Goal: Task Accomplishment & Management: Manage account settings

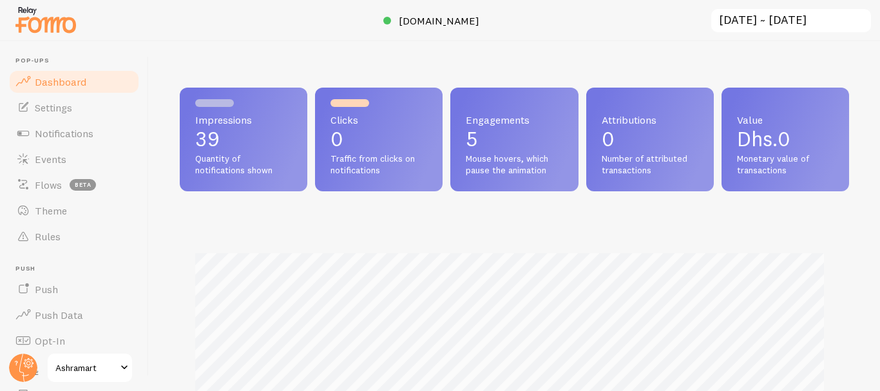
click at [480, 107] on div "Engagements 5 Mouse hovers, which pause the animation" at bounding box center [514, 140] width 128 height 104
click at [46, 117] on link "Settings" at bounding box center [74, 108] width 133 height 26
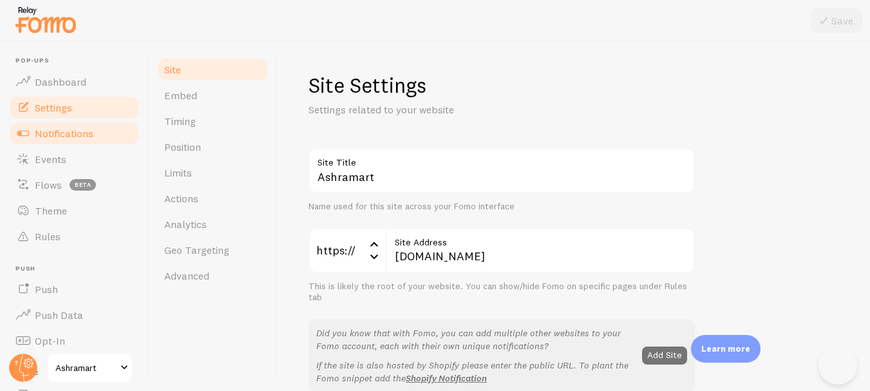
click at [99, 143] on link "Notifications" at bounding box center [74, 133] width 133 height 26
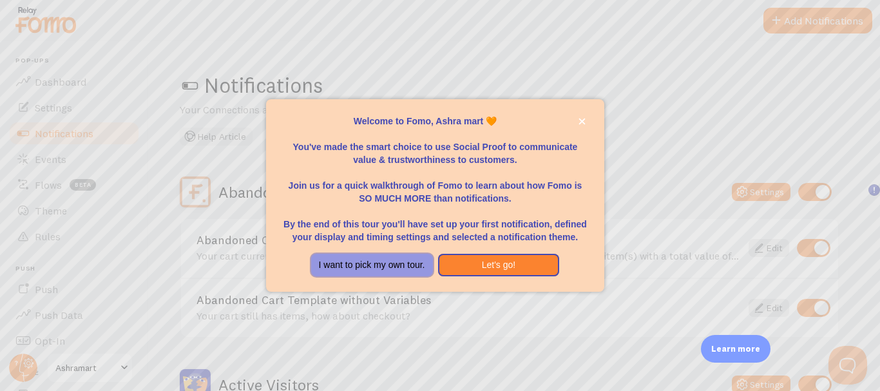
click at [413, 268] on button "I want to pick my own tour." at bounding box center [372, 265] width 122 height 23
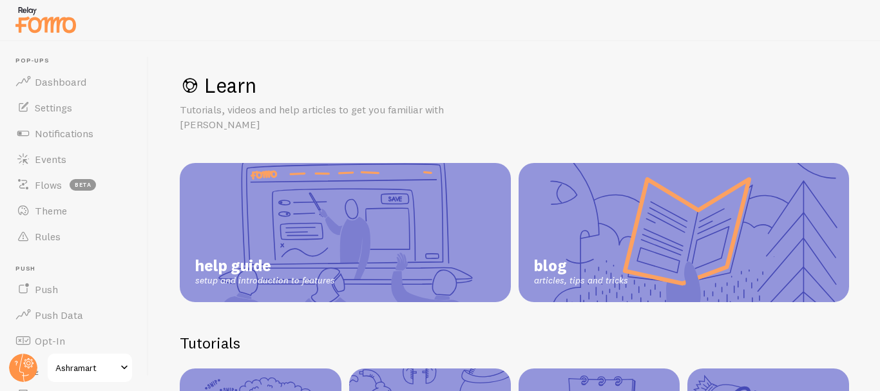
click at [879, 39] on div at bounding box center [440, 20] width 880 height 41
click at [106, 131] on link "Notifications" at bounding box center [74, 133] width 133 height 26
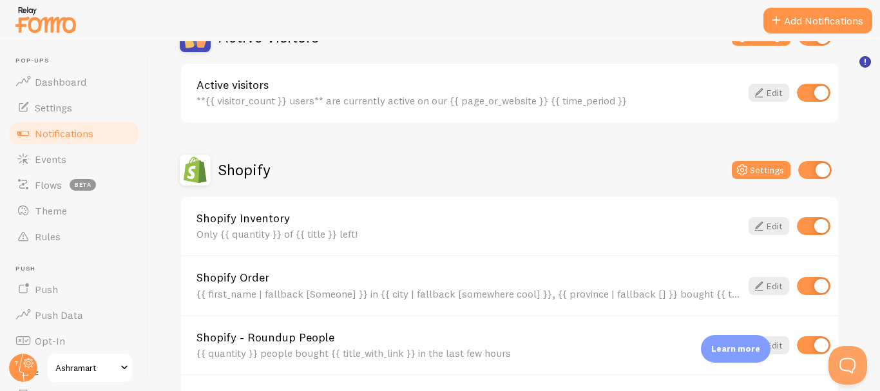
scroll to position [20, 0]
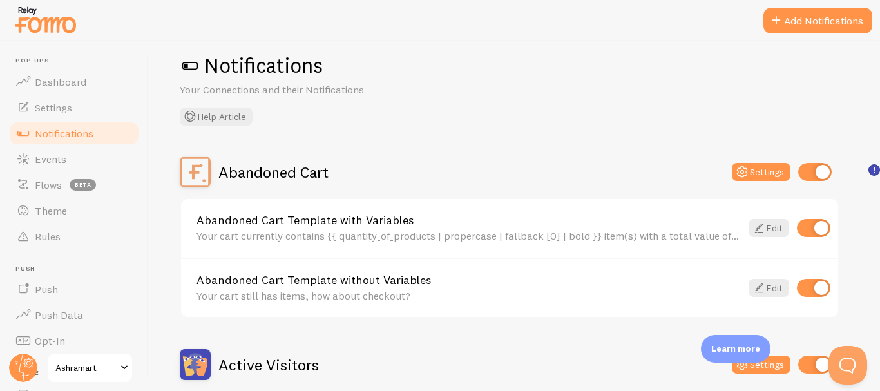
click at [826, 223] on input "checkbox" at bounding box center [813, 228] width 33 height 18
checkbox input "false"
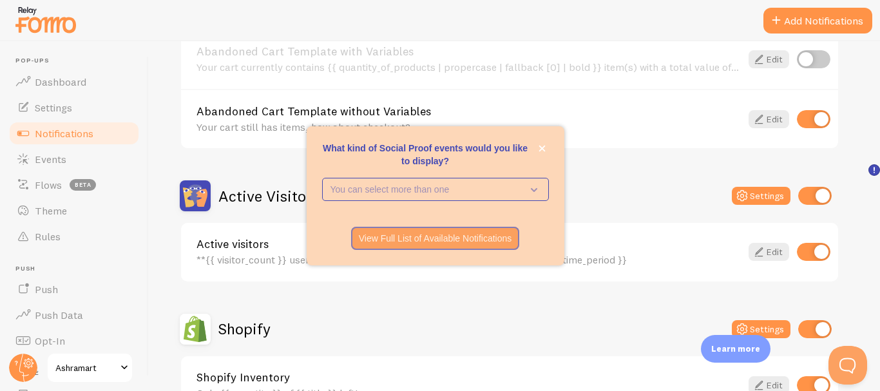
scroll to position [191, 0]
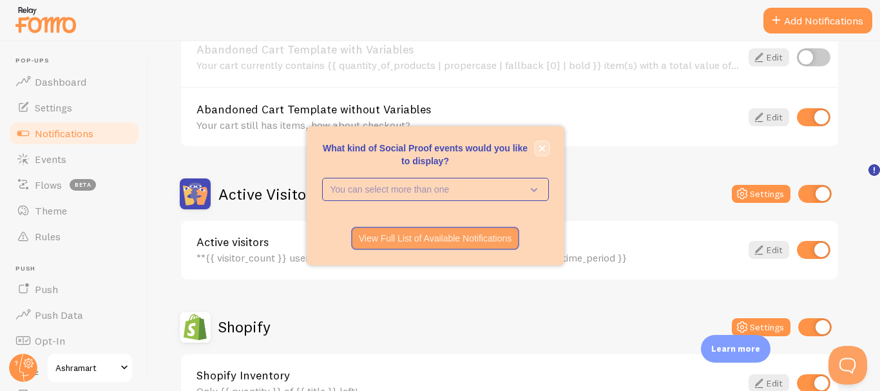
click at [547, 148] on button "close," at bounding box center [542, 149] width 14 height 14
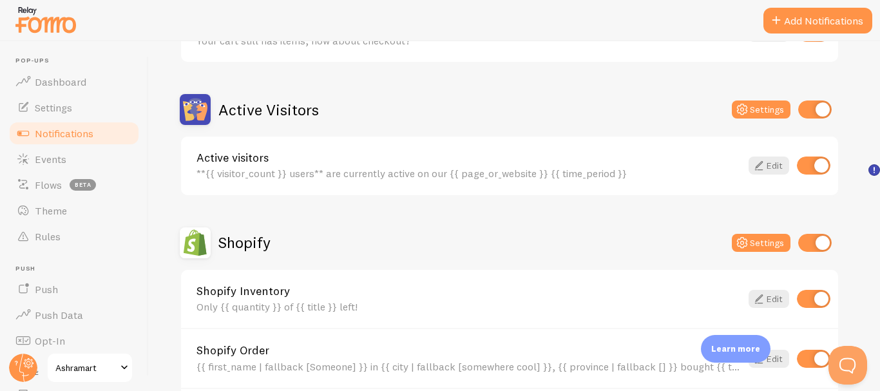
scroll to position [293, 0]
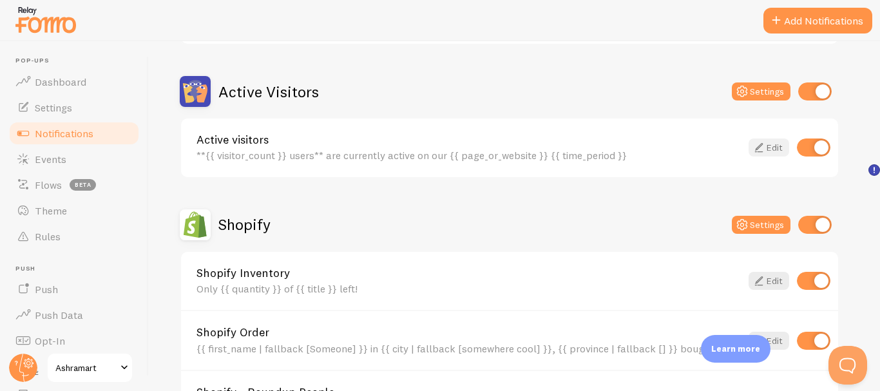
click at [779, 144] on link "Edit" at bounding box center [768, 147] width 41 height 18
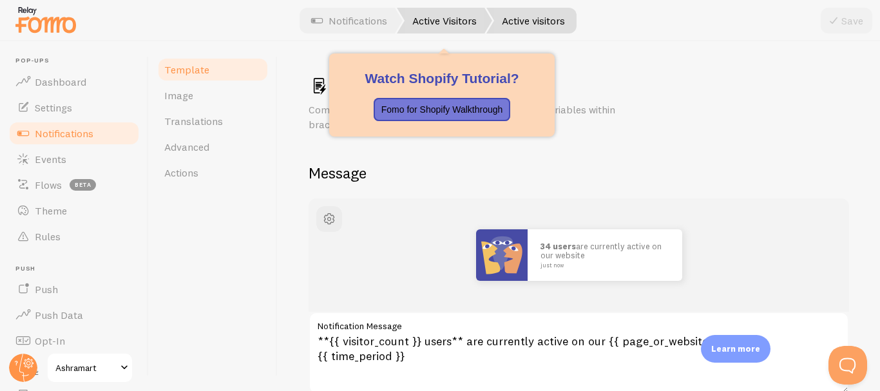
click at [480, 21] on link "Active Visitors" at bounding box center [444, 21] width 95 height 26
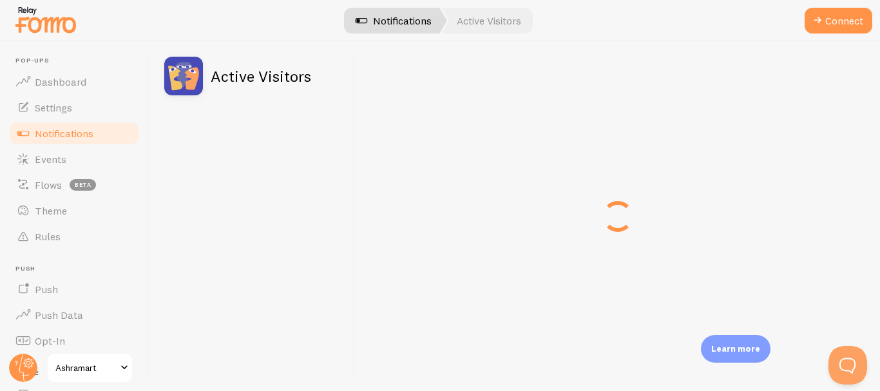
click at [396, 24] on link "Notifications" at bounding box center [393, 21] width 107 height 26
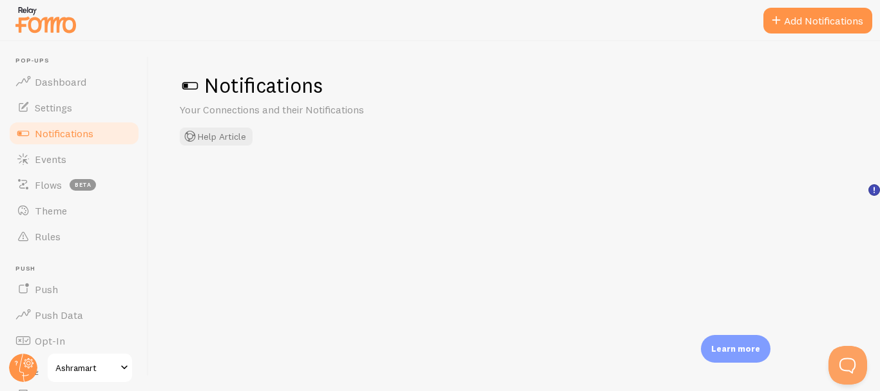
checkbox input "false"
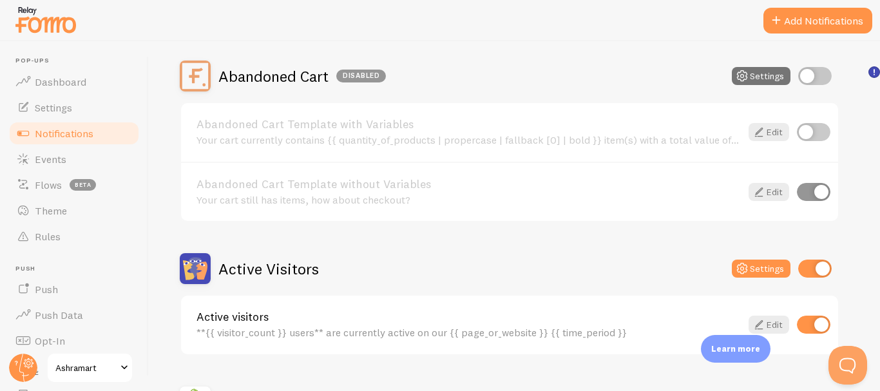
scroll to position [118, 0]
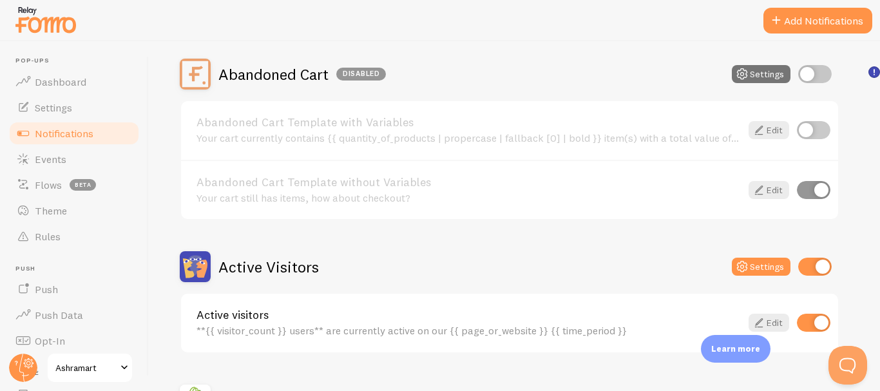
drag, startPoint x: 809, startPoint y: 120, endPoint x: 811, endPoint y: 129, distance: 8.5
click at [811, 129] on div "Abandoned Cart Template with Variables Your cart currently contains {{ quantity…" at bounding box center [509, 130] width 657 height 59
click at [811, 129] on input "checkbox" at bounding box center [813, 130] width 33 height 18
checkbox input "true"
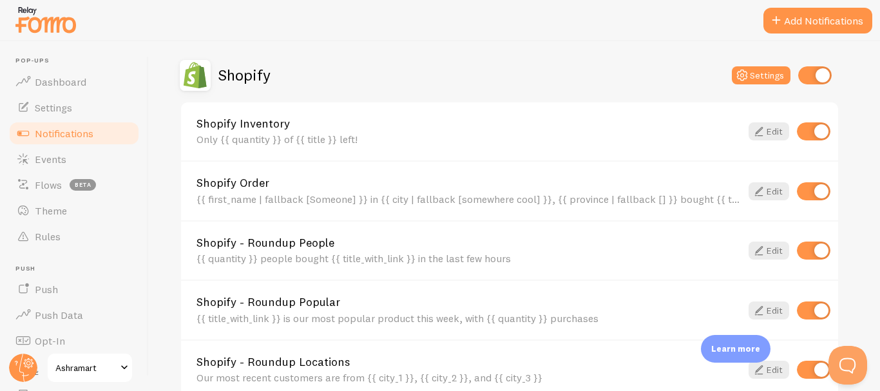
scroll to position [468, 0]
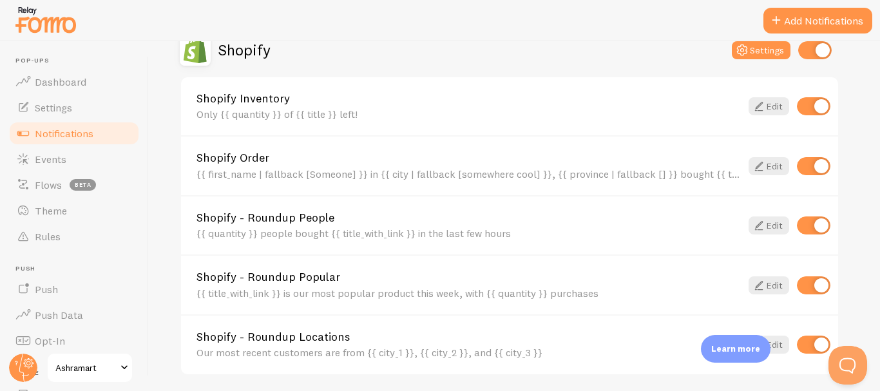
click at [826, 100] on input "checkbox" at bounding box center [813, 106] width 33 height 18
checkbox input "false"
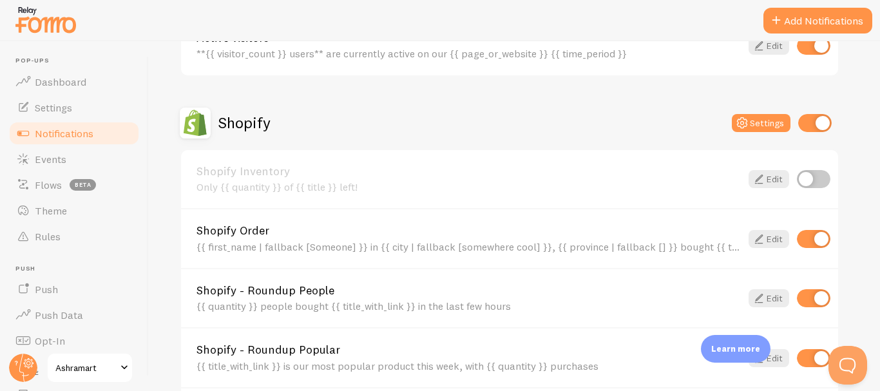
scroll to position [415, 0]
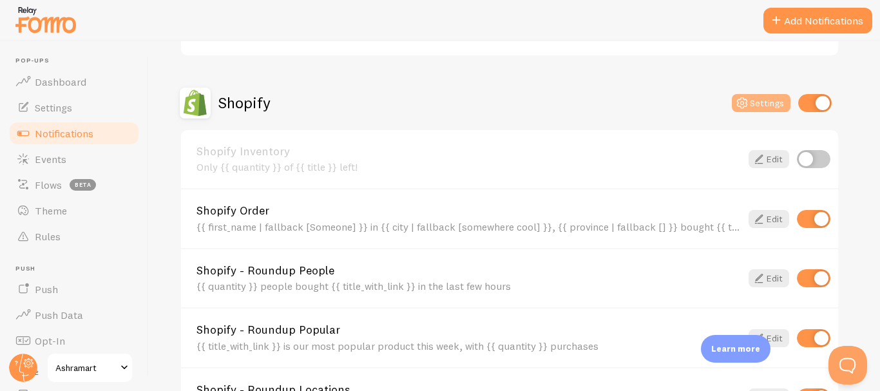
click at [759, 107] on button "Settings" at bounding box center [761, 103] width 59 height 18
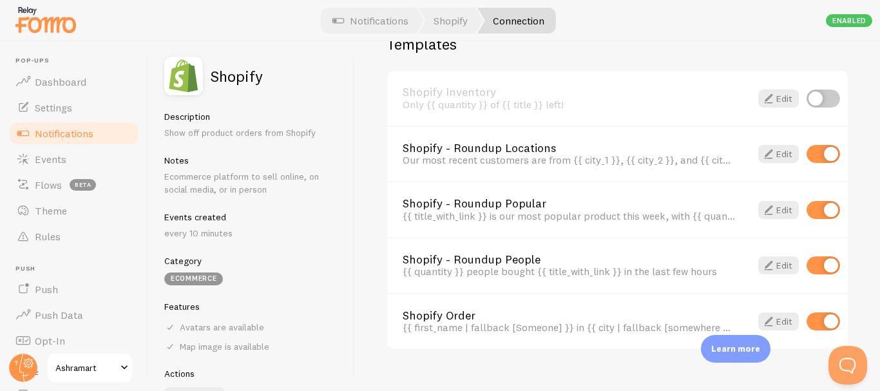
scroll to position [964, 0]
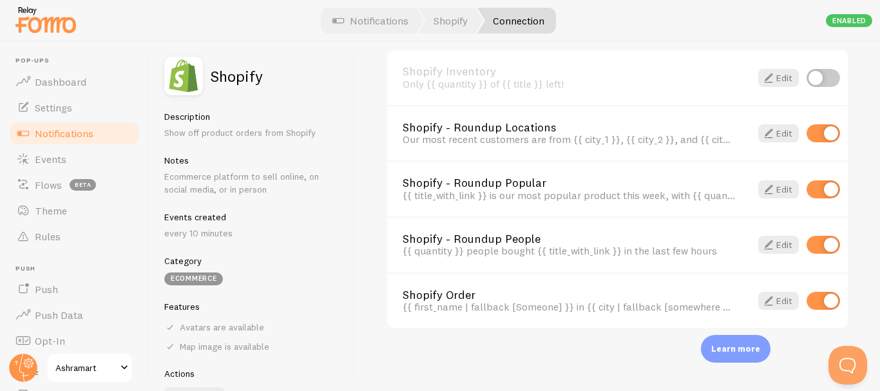
drag, startPoint x: 879, startPoint y: 110, endPoint x: 37, endPoint y: 26, distance: 845.9
click at [761, 135] on span at bounding box center [768, 133] width 15 height 15
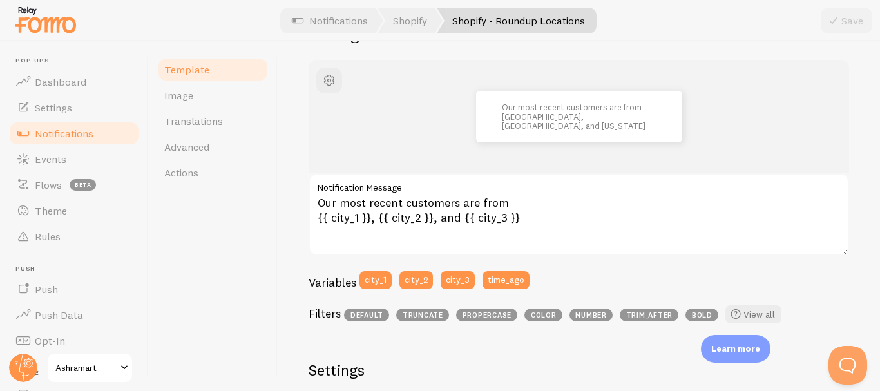
scroll to position [104, 0]
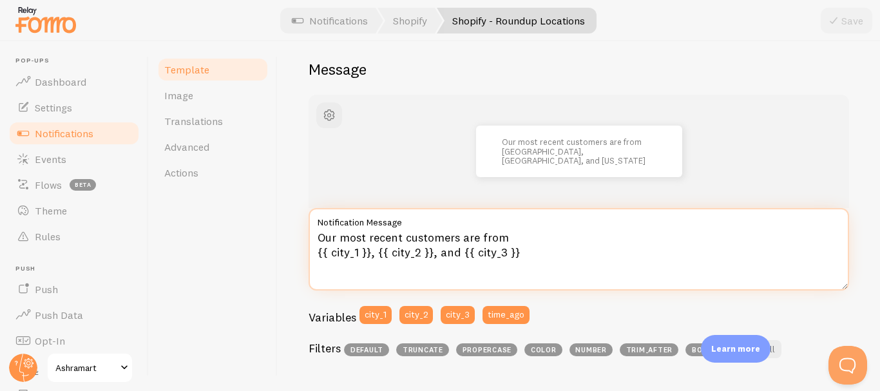
click at [450, 245] on textarea "Our most recent customers are from {{ city_1 }}, {{ city_2 }}, and {{ city_3 }}" at bounding box center [578, 249] width 540 height 82
click at [369, 234] on textarea "Our most recent customers are from {{ city_1 }}, {{ city_2 }}, and {{ city_3 }}" at bounding box center [578, 249] width 540 height 82
drag, startPoint x: 507, startPoint y: 243, endPoint x: 600, endPoint y: 261, distance: 94.3
click at [600, 261] on textarea "Our most recent customers are from {{ city_1 }}, {{ city_2 }}, and {{ city_3 }}" at bounding box center [578, 249] width 540 height 82
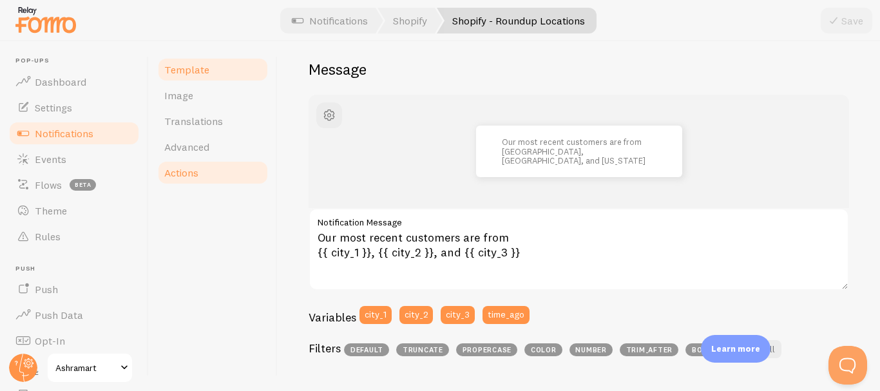
click at [209, 167] on link "Actions" at bounding box center [212, 173] width 113 height 26
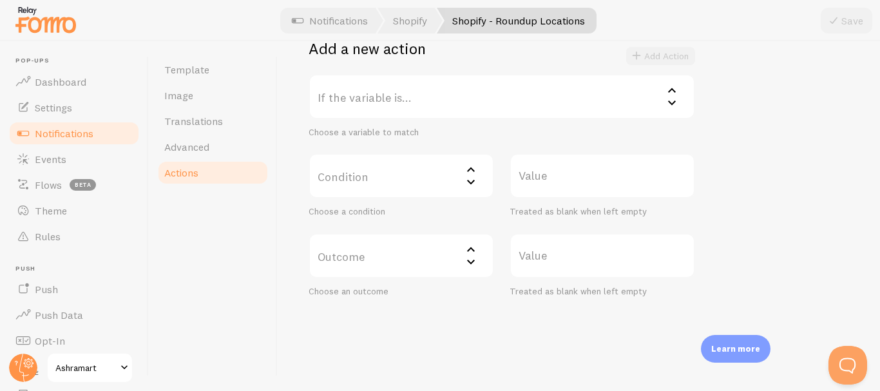
scroll to position [238, 0]
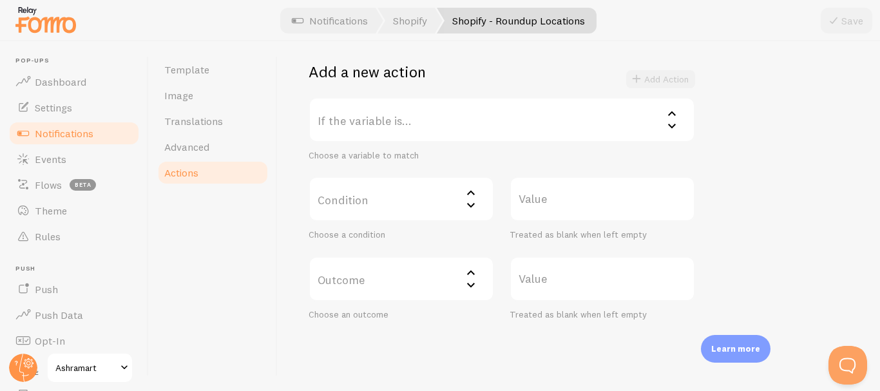
click at [604, 124] on label "If the variable is..." at bounding box center [501, 119] width 386 height 45
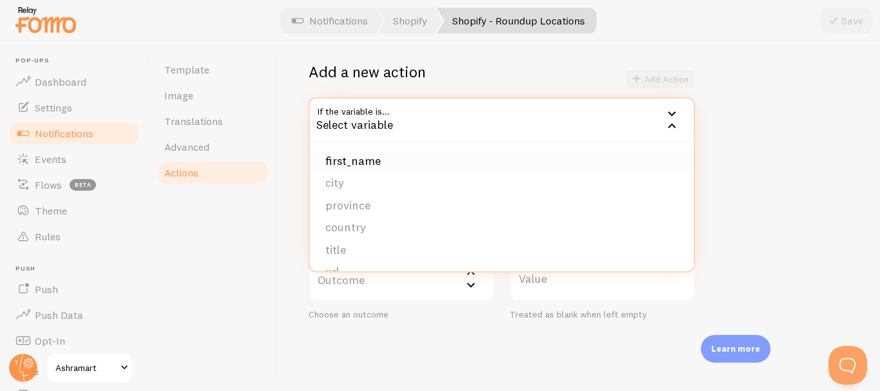
click at [387, 168] on li "first_name" at bounding box center [502, 161] width 384 height 23
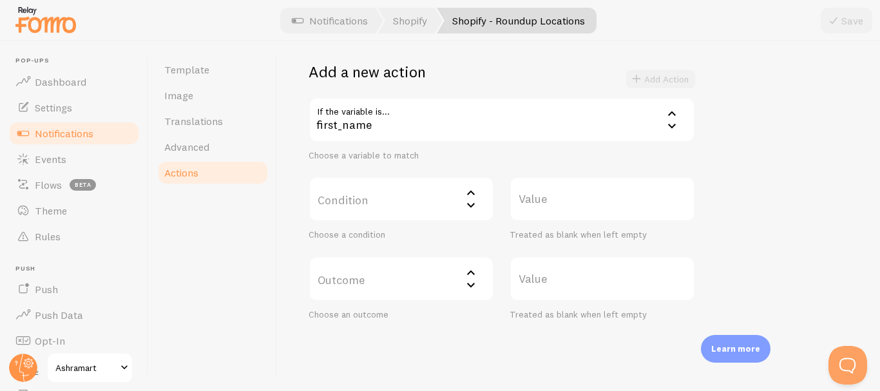
click at [403, 203] on label "Condition" at bounding box center [400, 198] width 185 height 45
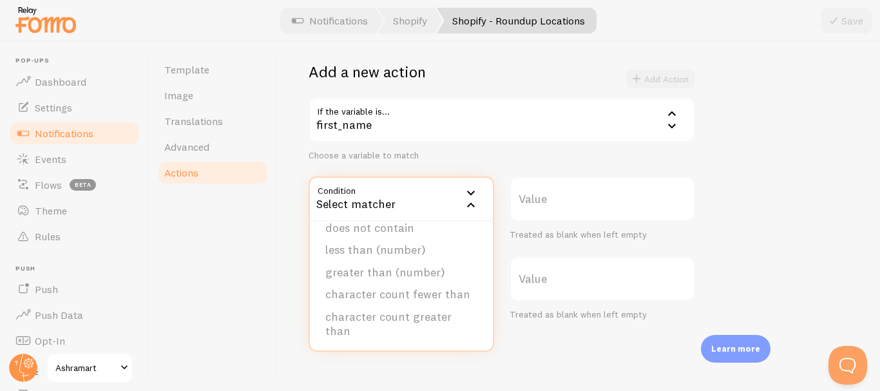
scroll to position [0, 0]
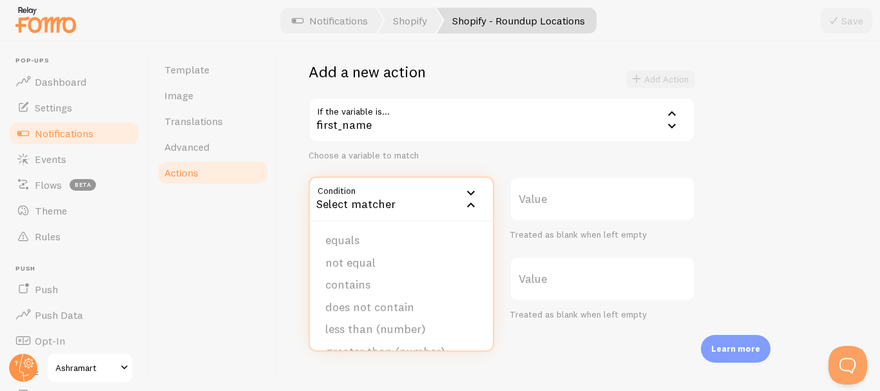
click at [444, 191] on div "Select matcher" at bounding box center [400, 198] width 185 height 45
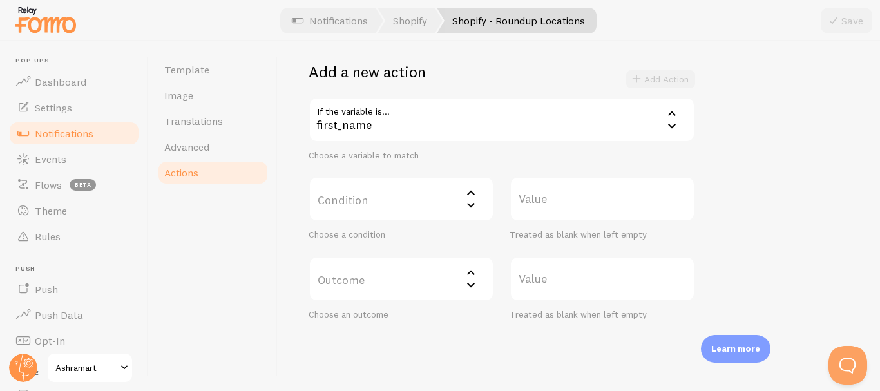
click at [416, 274] on label "Outcome" at bounding box center [400, 278] width 185 height 45
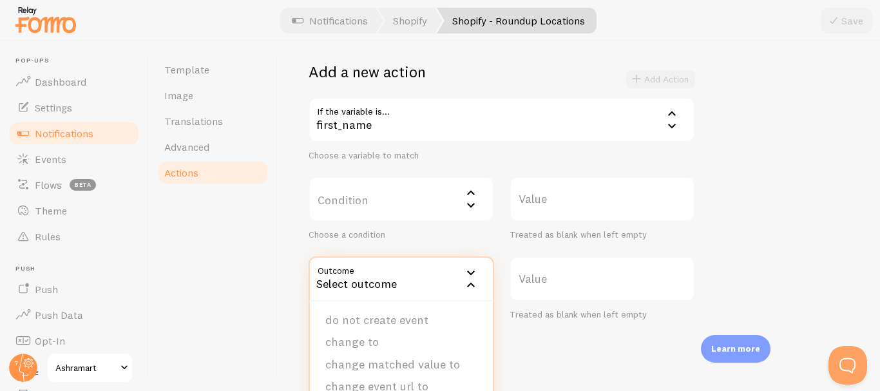
click at [859, 200] on div "Actions You can match any {{ variable }} and replace it with a word, change eve…" at bounding box center [579, 216] width 602 height 350
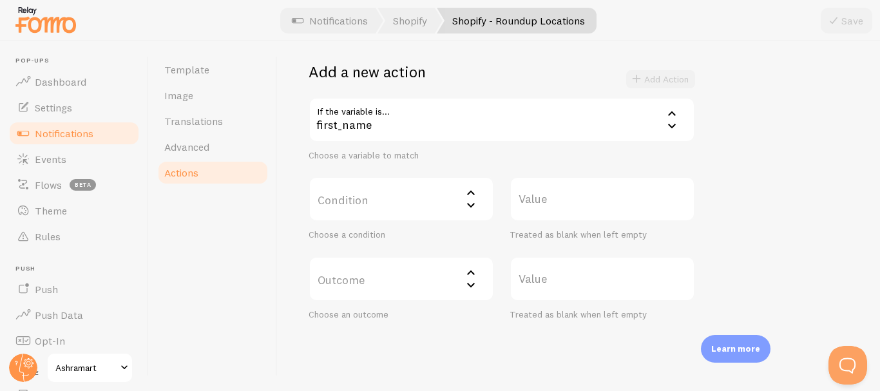
scroll to position [279, 0]
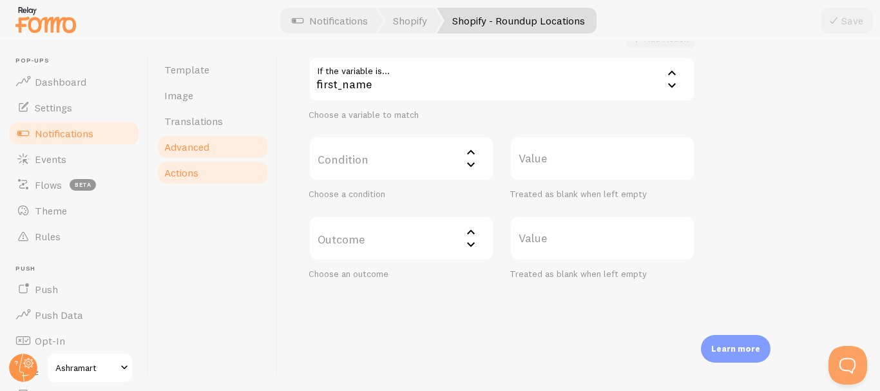
click at [171, 149] on span "Advanced" at bounding box center [186, 146] width 45 height 13
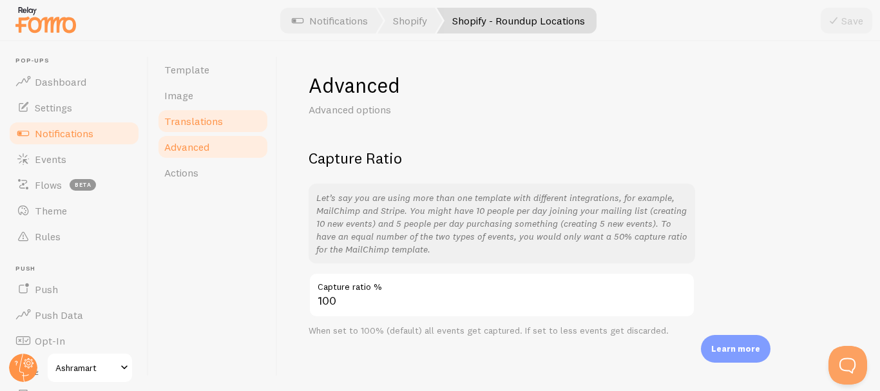
click at [187, 133] on link "Translations" at bounding box center [212, 121] width 113 height 26
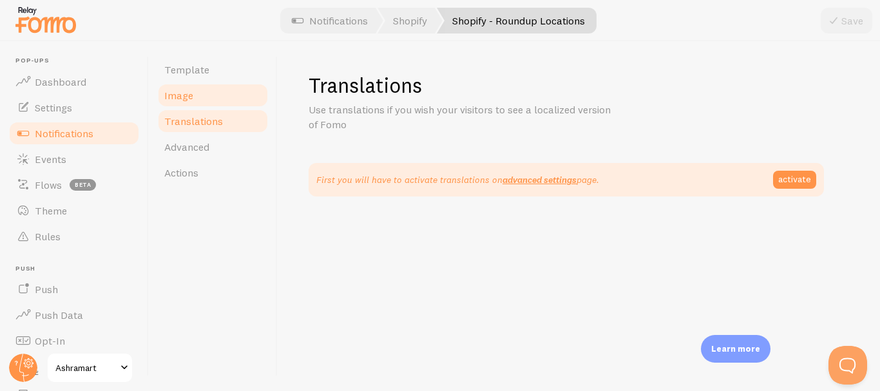
click at [184, 100] on span "Image" at bounding box center [178, 95] width 29 height 13
